Goal: Information Seeking & Learning: Learn about a topic

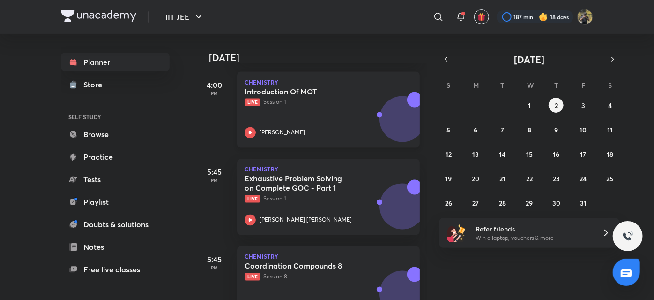
scroll to position [841, 0]
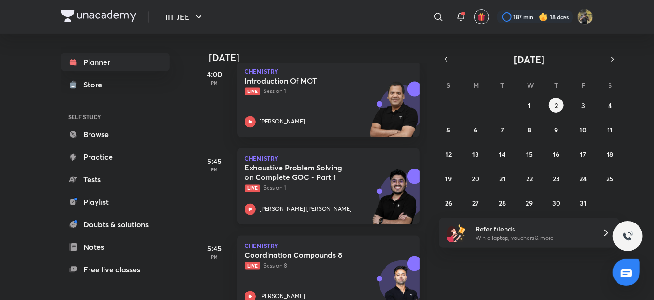
click at [304, 200] on div "Exhaustive Problem Solving on Complete GOC - Part 1 Live Session 1 [PERSON_NAME…" at bounding box center [318, 189] width 147 height 52
